Goal: Task Accomplishment & Management: Use online tool/utility

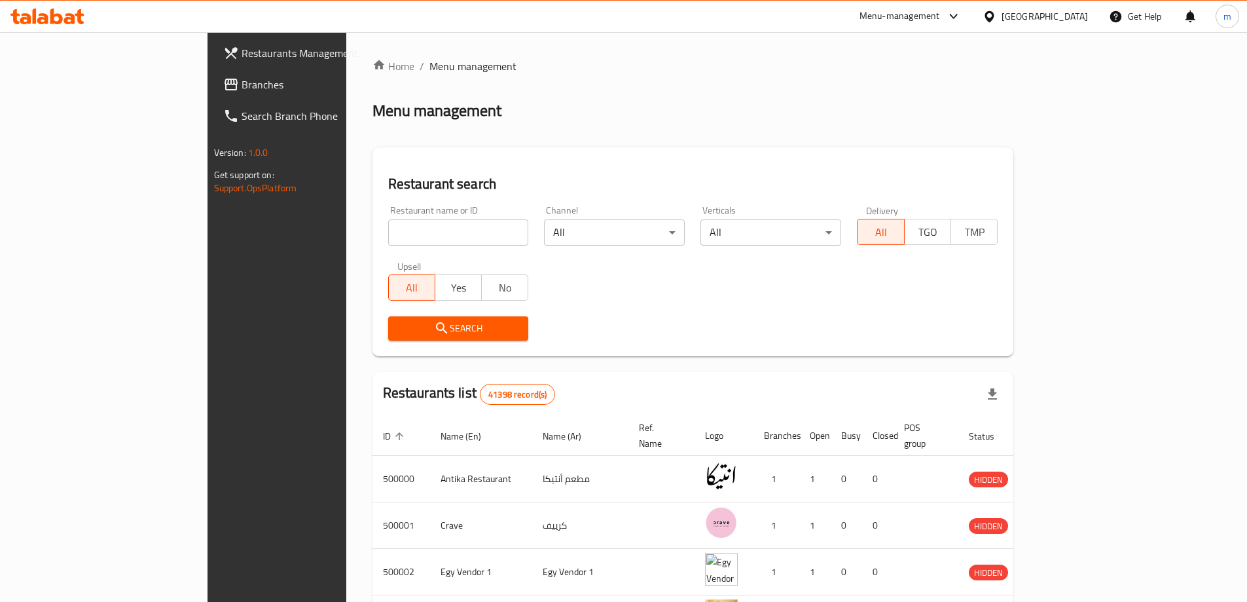
click at [1079, 19] on div "Egypt" at bounding box center [1045, 16] width 86 height 14
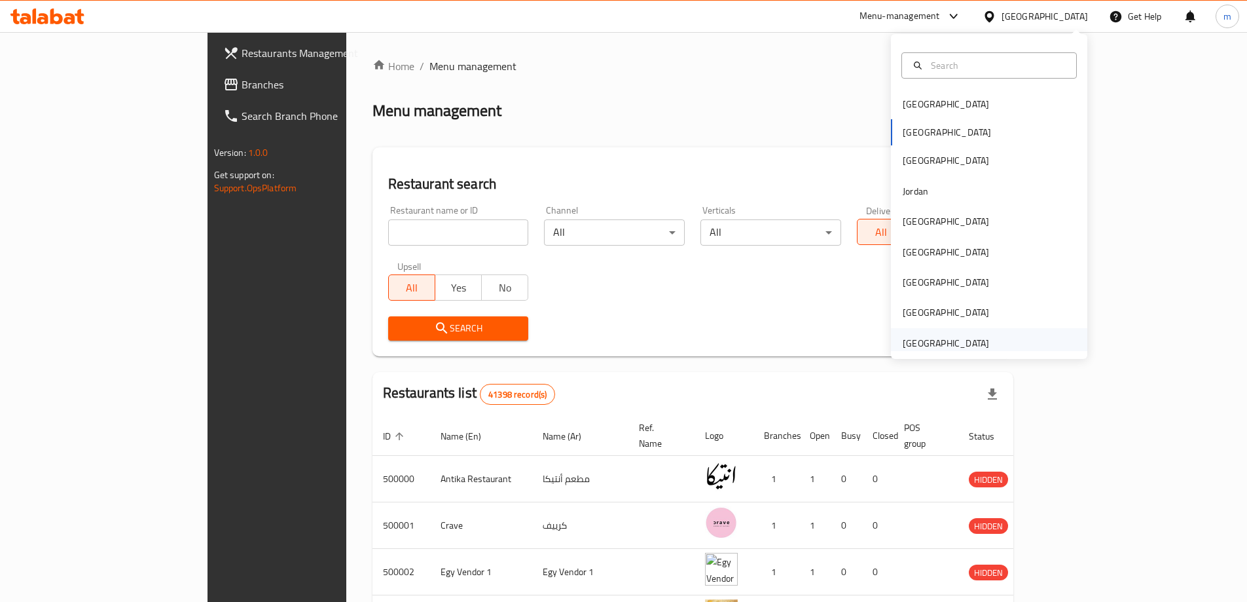
click at [958, 341] on div "[GEOGRAPHIC_DATA]" at bounding box center [946, 343] width 86 height 14
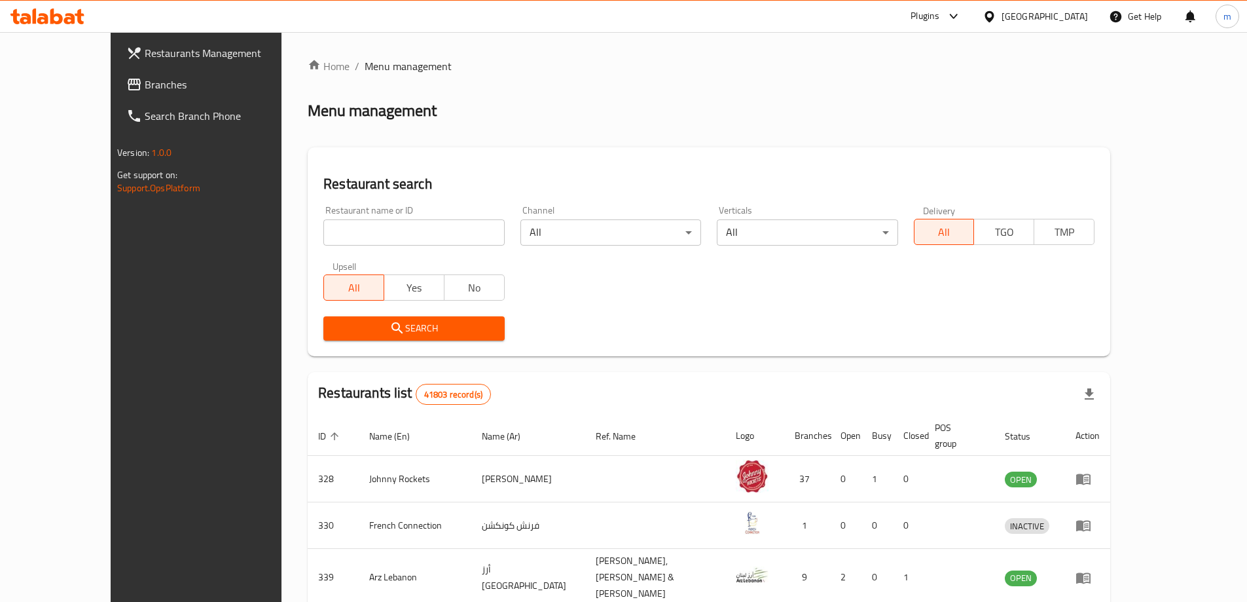
click at [943, 10] on div at bounding box center [951, 17] width 22 height 16
click at [841, 123] on div "Restaurant-Management" at bounding box center [829, 118] width 103 height 14
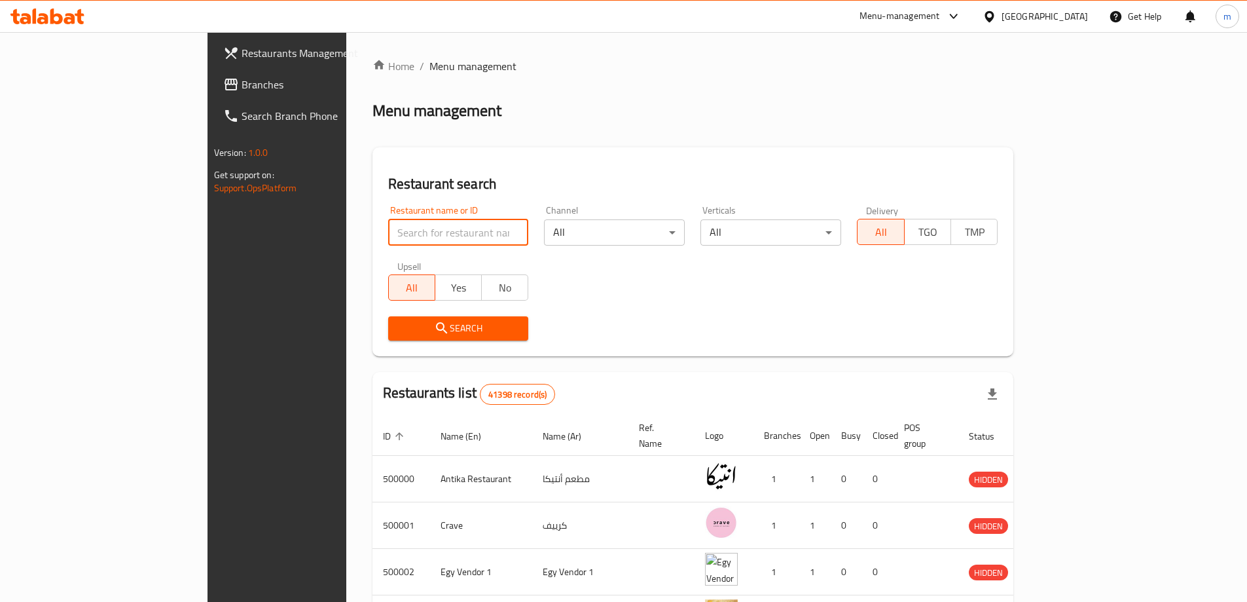
click at [388, 240] on input "search" at bounding box center [458, 232] width 141 height 26
paste input "779781"
type input "779781"
click button "Search" at bounding box center [458, 328] width 141 height 24
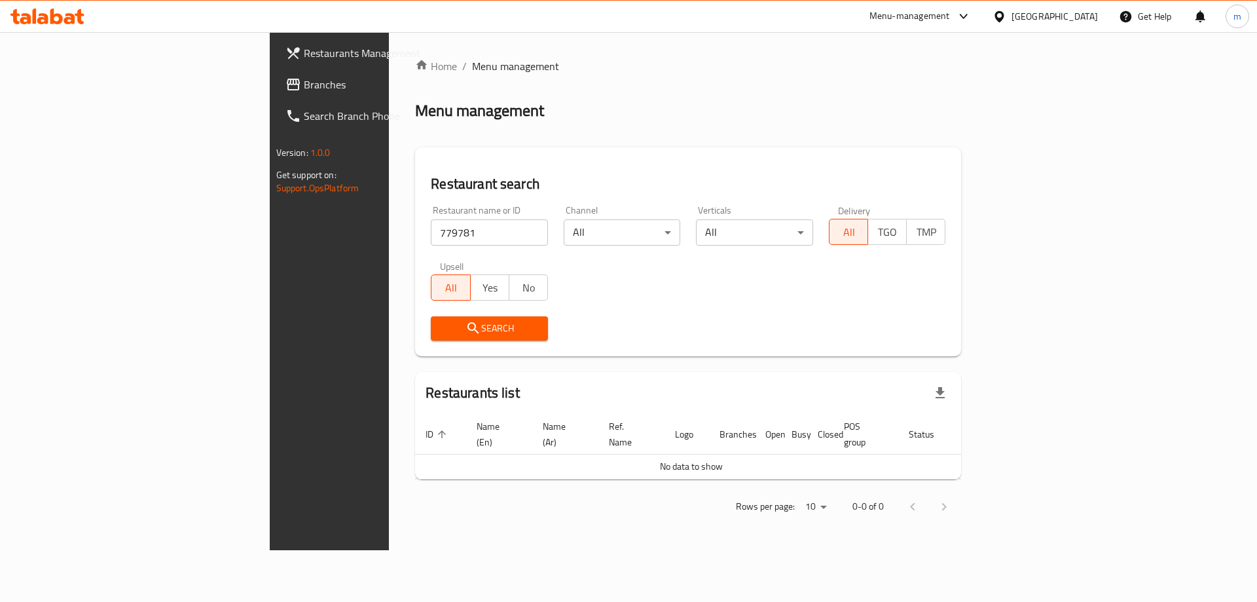
click at [1091, 11] on div "[GEOGRAPHIC_DATA]" at bounding box center [1054, 16] width 86 height 14
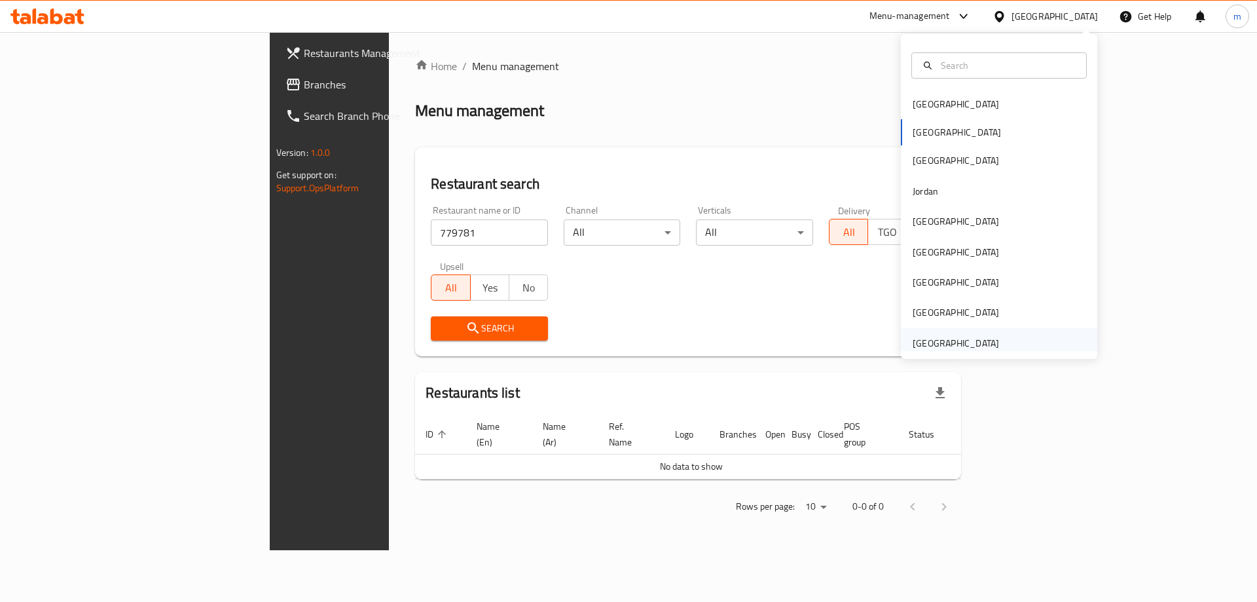
click at [963, 342] on div "[GEOGRAPHIC_DATA]" at bounding box center [956, 343] width 86 height 14
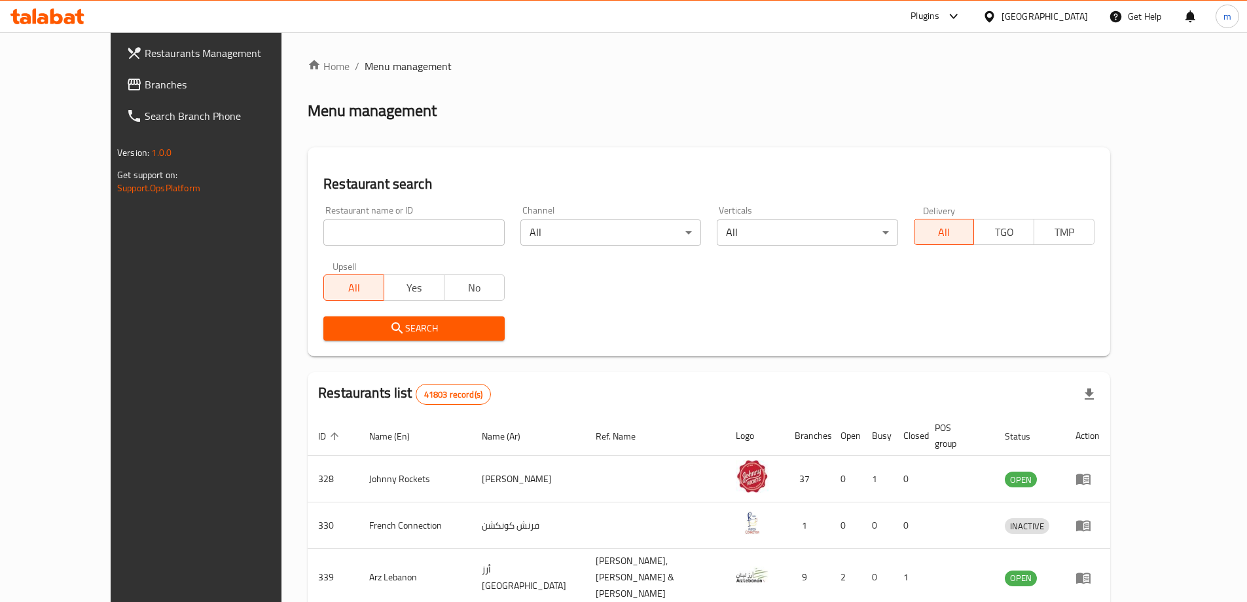
click at [932, 18] on div "Plugins" at bounding box center [925, 17] width 29 height 16
click at [780, 120] on div "Restaurant-Management" at bounding box center [829, 118] width 103 height 14
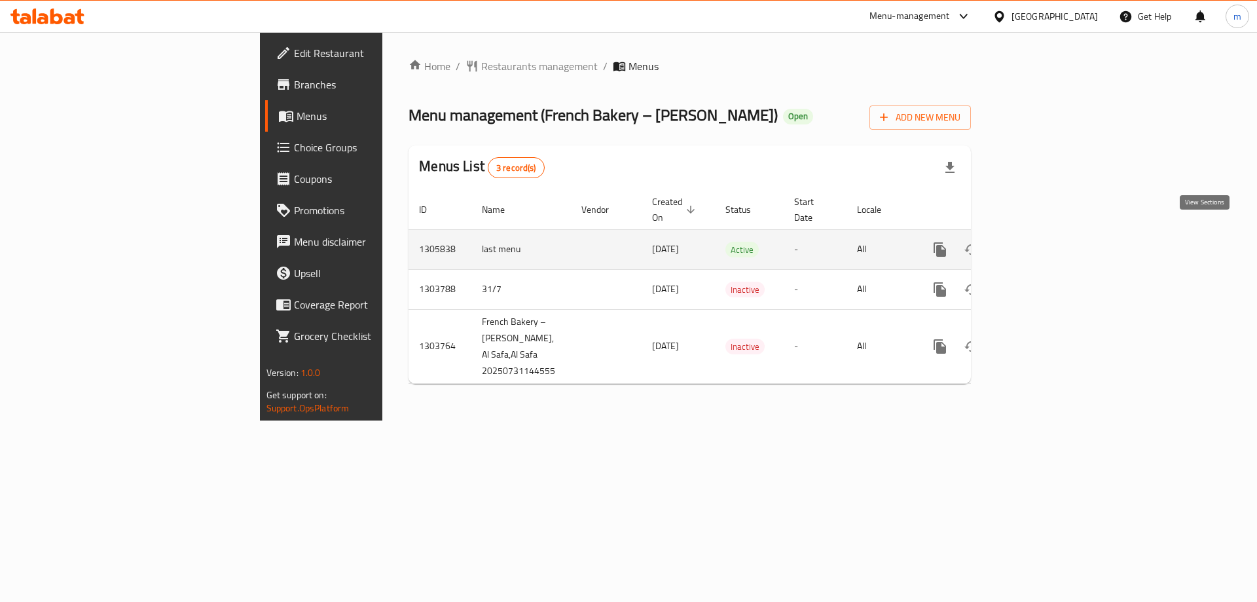
click at [1042, 242] on icon "enhanced table" at bounding box center [1034, 250] width 16 height 16
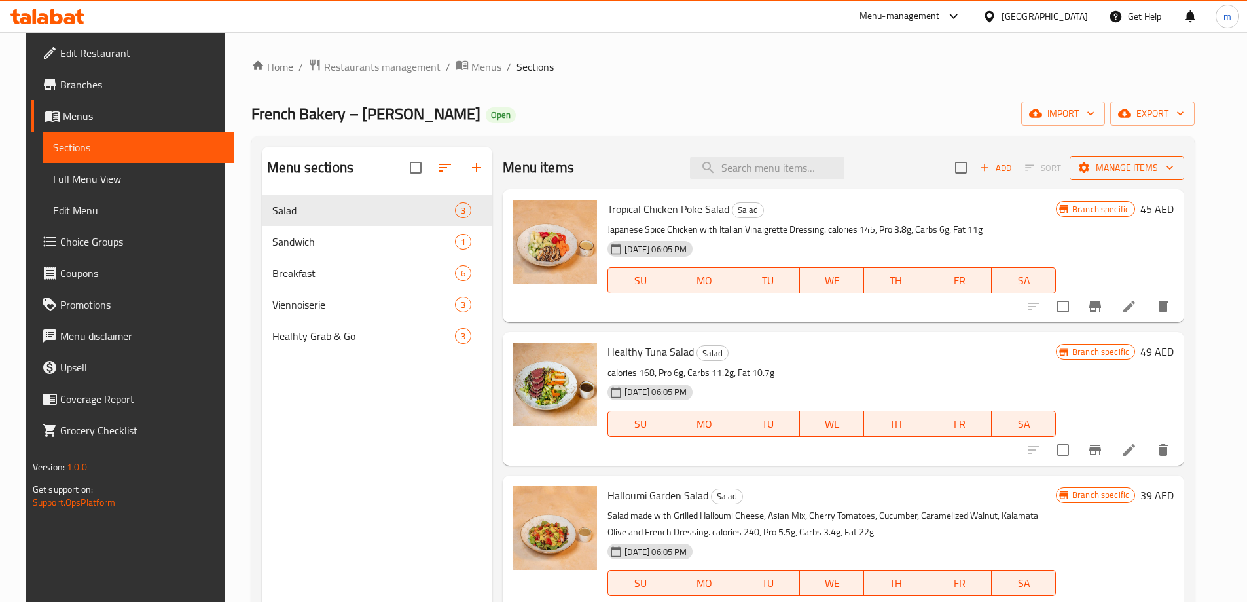
click at [1176, 170] on icon "button" at bounding box center [1169, 167] width 13 height 13
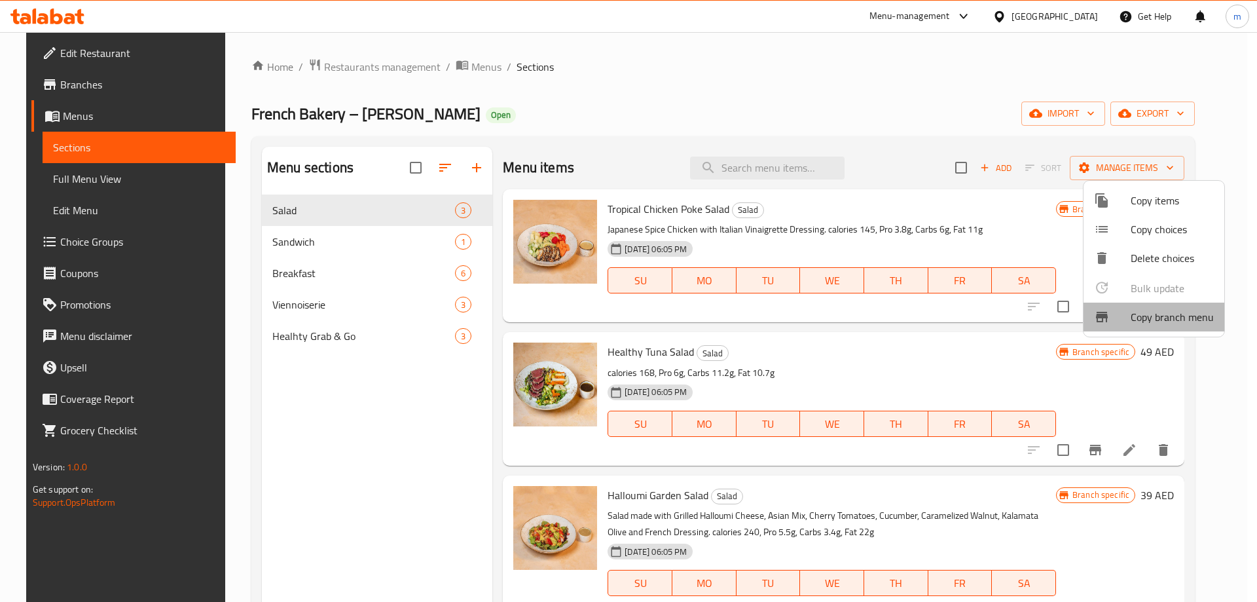
click at [1175, 312] on span "Copy branch menu" at bounding box center [1172, 317] width 83 height 16
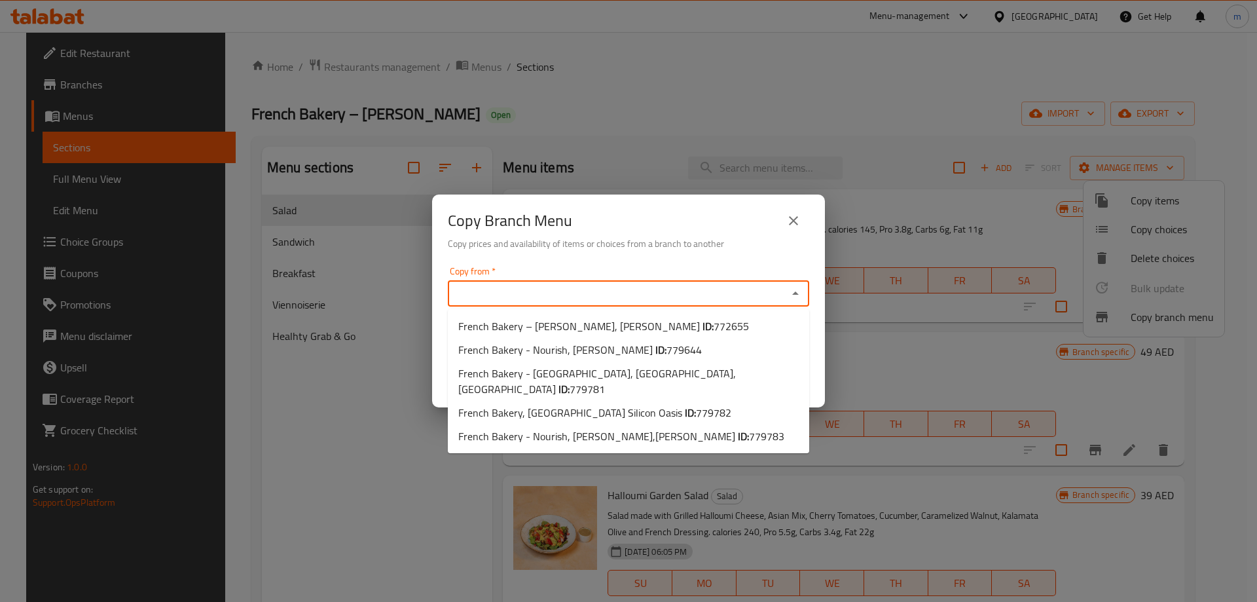
click at [652, 292] on input "Copy from   *" at bounding box center [618, 293] width 332 height 18
click at [575, 291] on input "Copy from   *" at bounding box center [618, 293] width 332 height 18
paste input "772655"
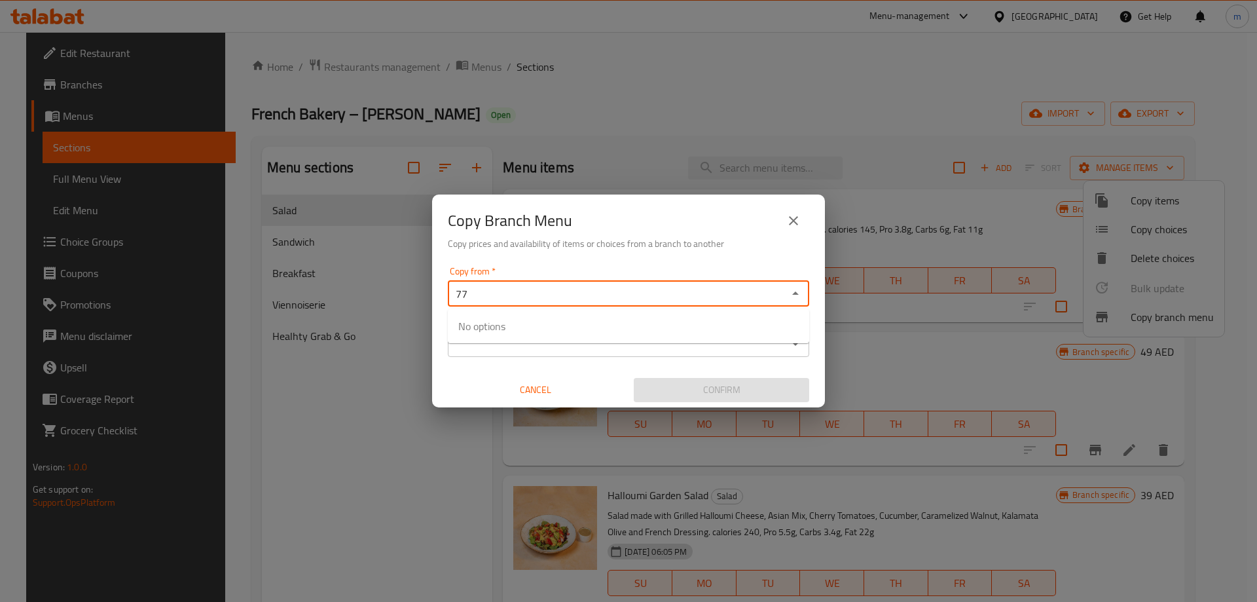
type input "7"
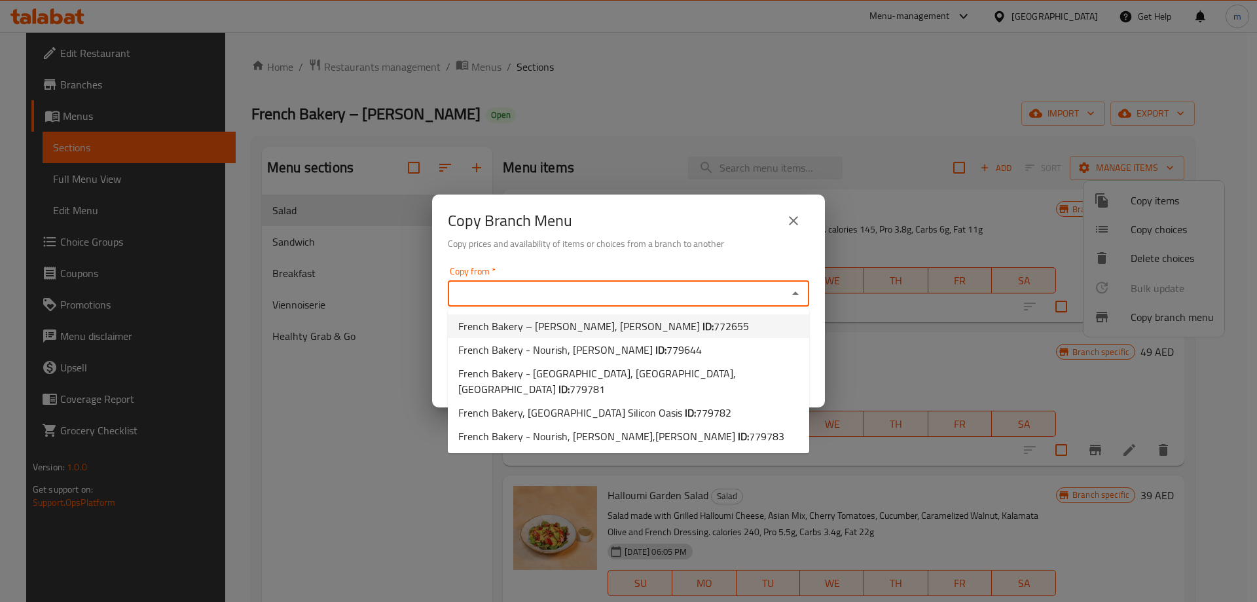
click at [674, 325] on li "French Bakery – Nourish, Meadows ID: 772655" at bounding box center [628, 326] width 361 height 24
type input "French Bakery – Nourish, Meadows"
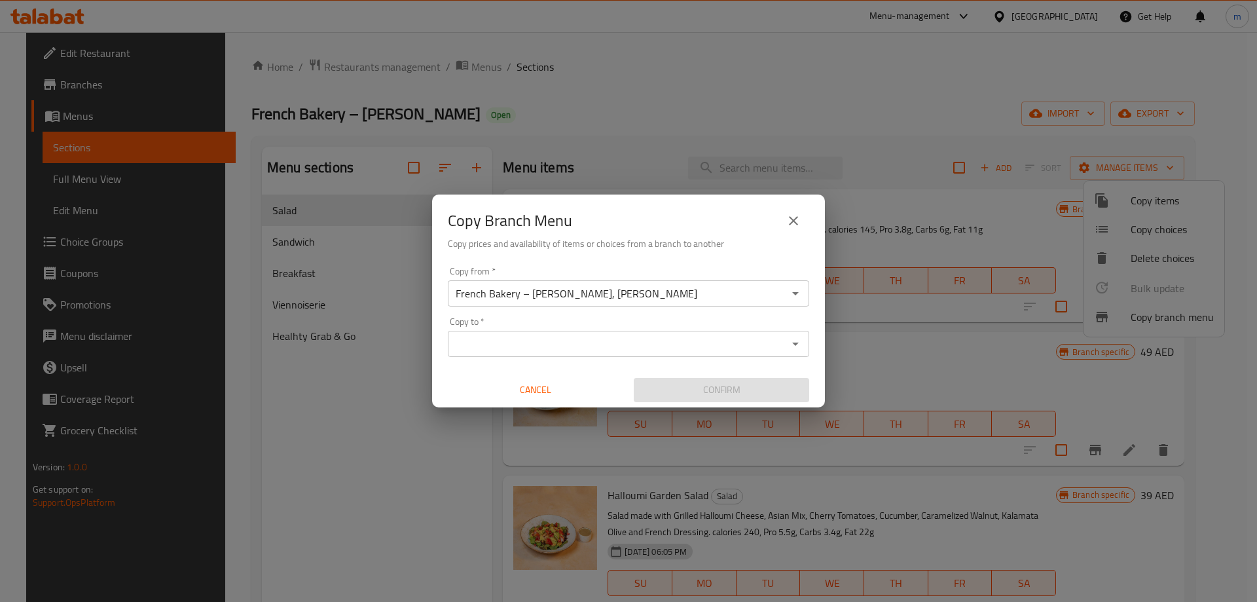
click at [801, 291] on icon "Open" at bounding box center [796, 293] width 16 height 16
click at [794, 221] on icon "close" at bounding box center [793, 220] width 9 height 9
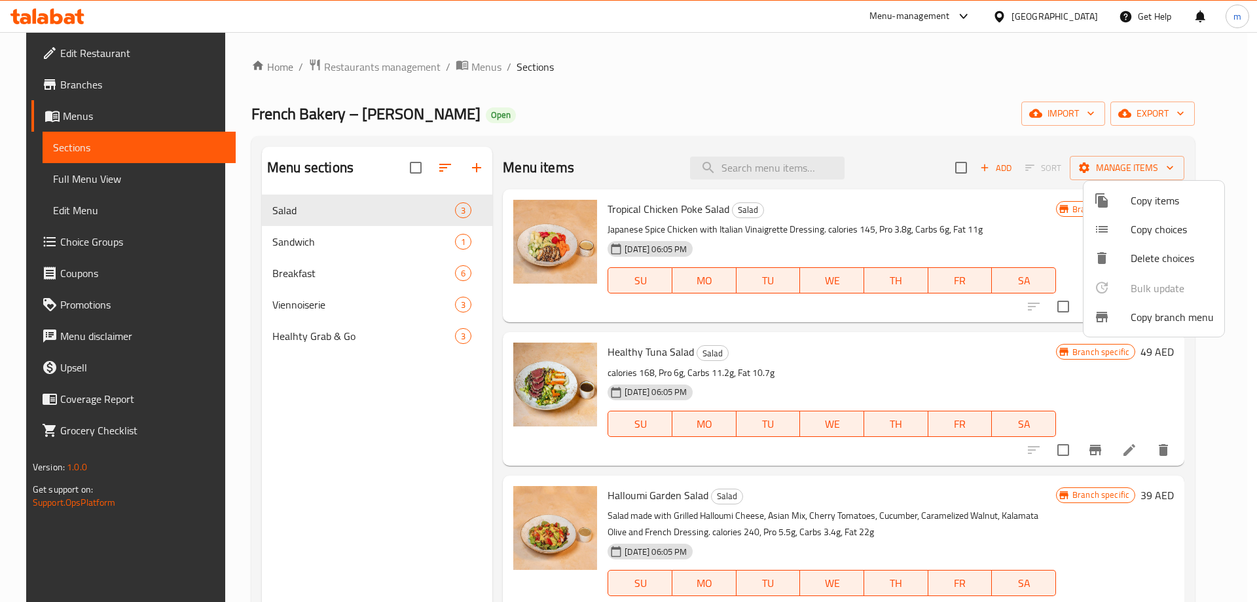
click at [1119, 316] on div at bounding box center [1112, 317] width 37 height 16
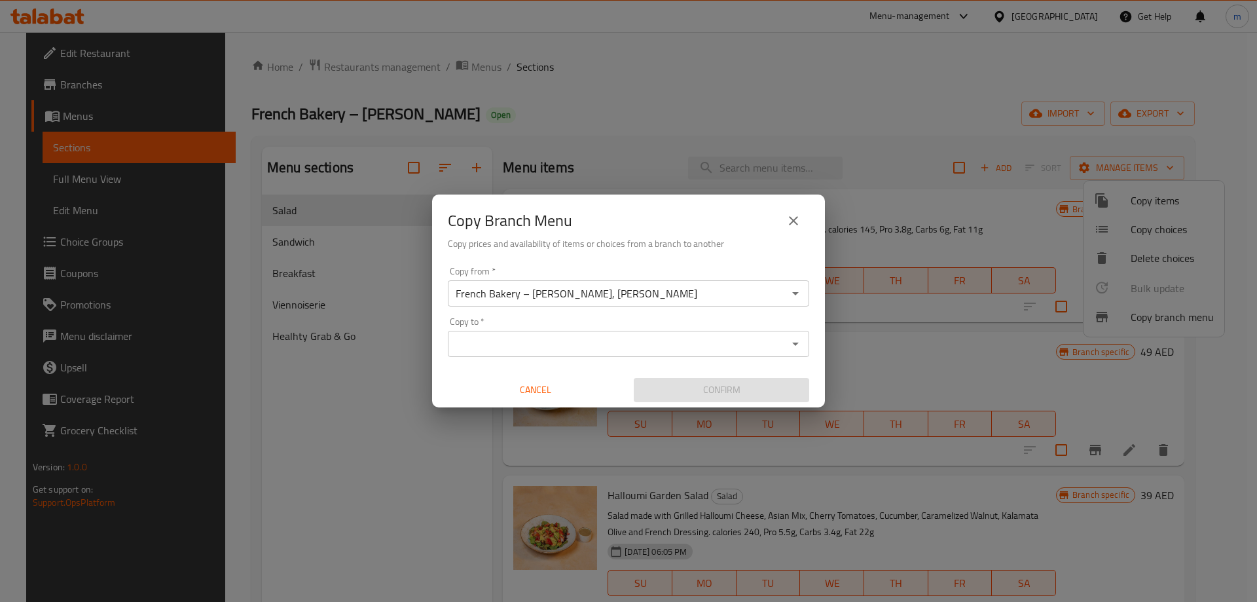
click at [787, 293] on button "Open" at bounding box center [795, 293] width 18 height 18
click at [684, 343] on input "Copy to   *" at bounding box center [618, 344] width 332 height 18
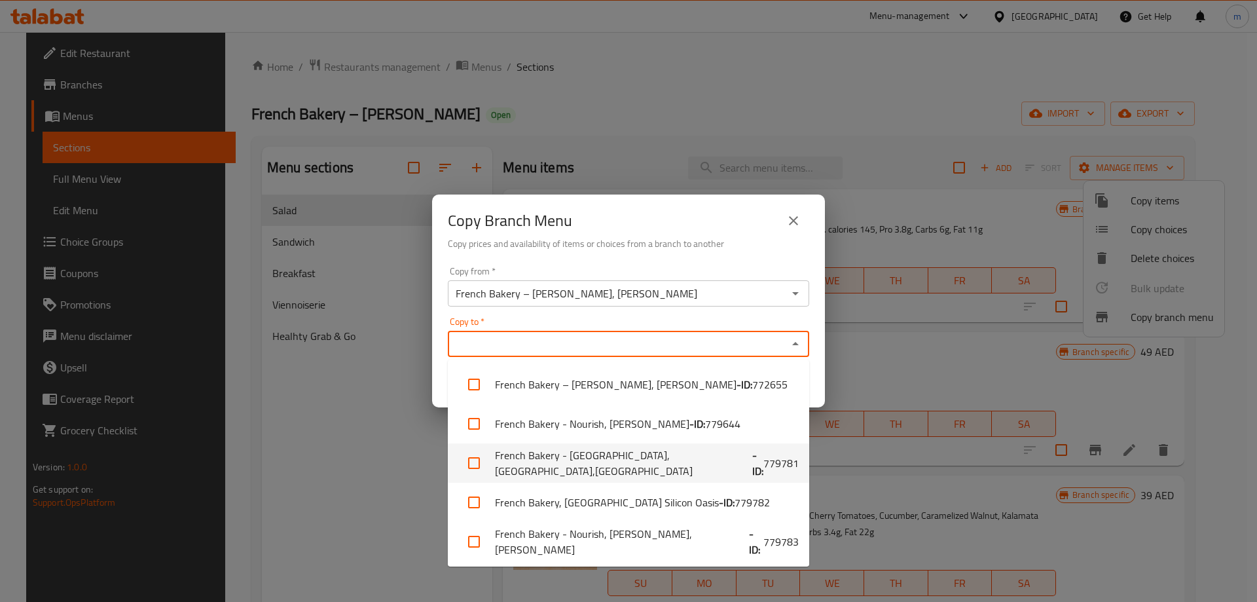
click at [763, 463] on span "779781" at bounding box center [780, 463] width 35 height 16
checkbox input "true"
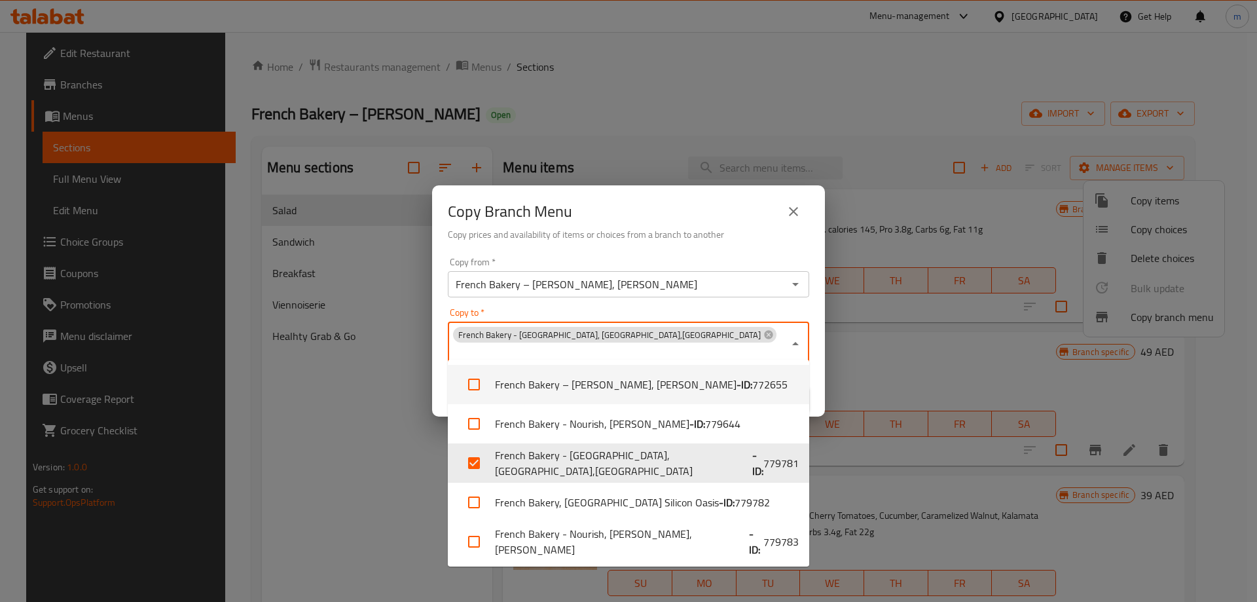
click at [774, 252] on div "Copy Branch Menu Copy prices and availability of items or choices from a branch…" at bounding box center [628, 218] width 393 height 67
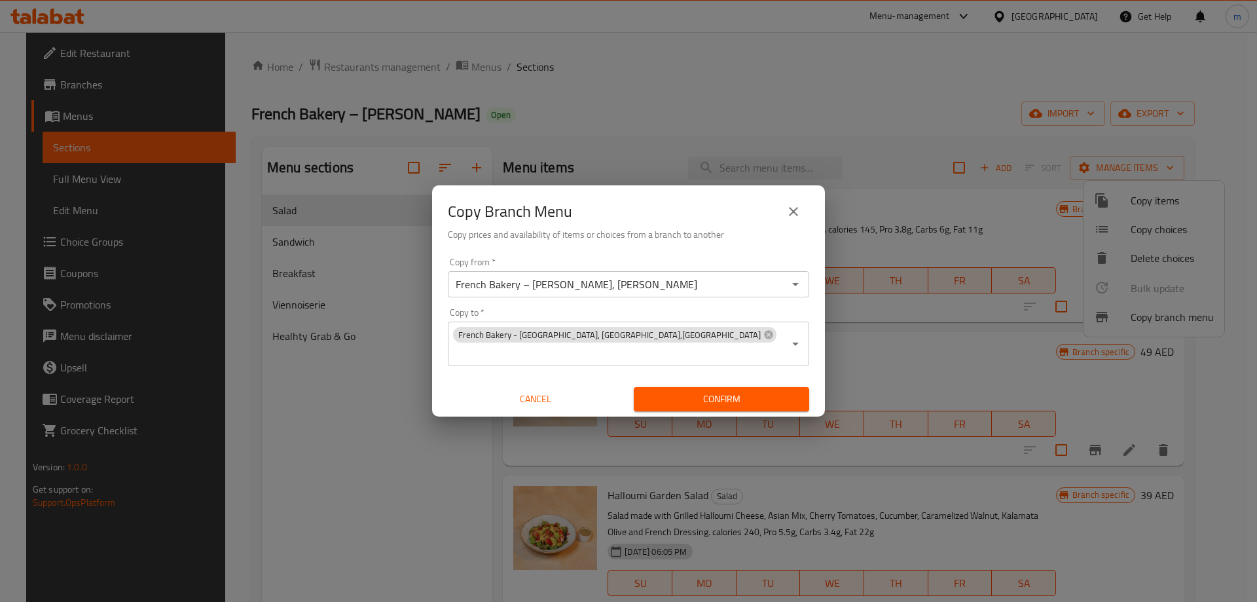
click at [699, 391] on span "Confirm" at bounding box center [721, 399] width 154 height 16
